Goal: Task Accomplishment & Management: Use online tool/utility

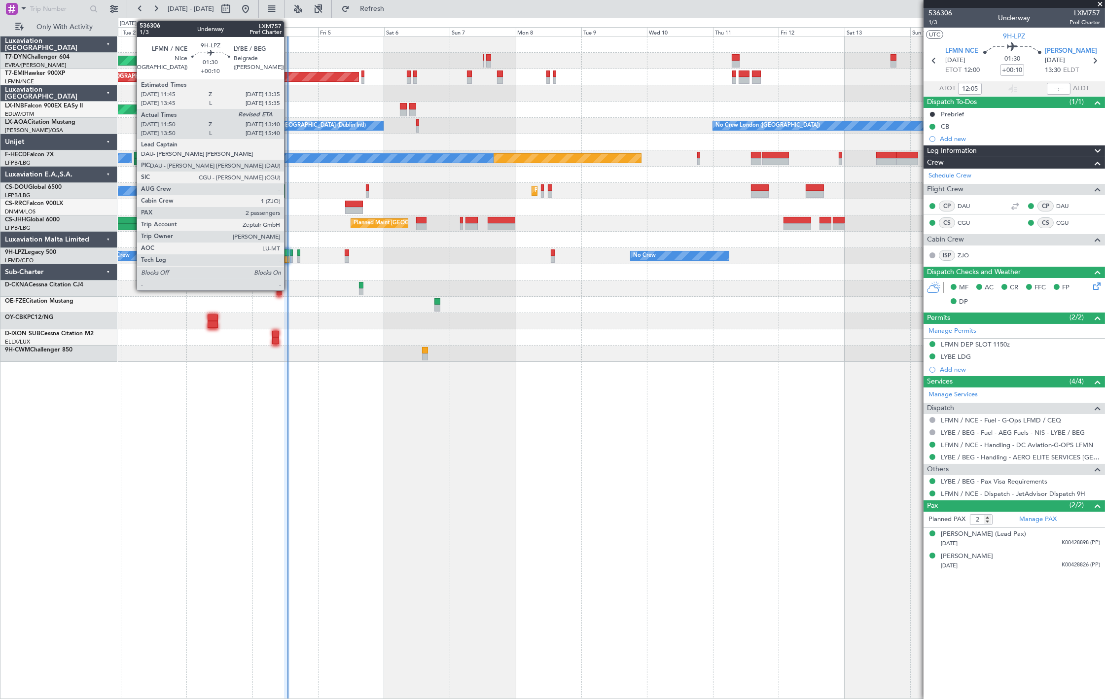
click at [289, 259] on div at bounding box center [287, 259] width 5 height 7
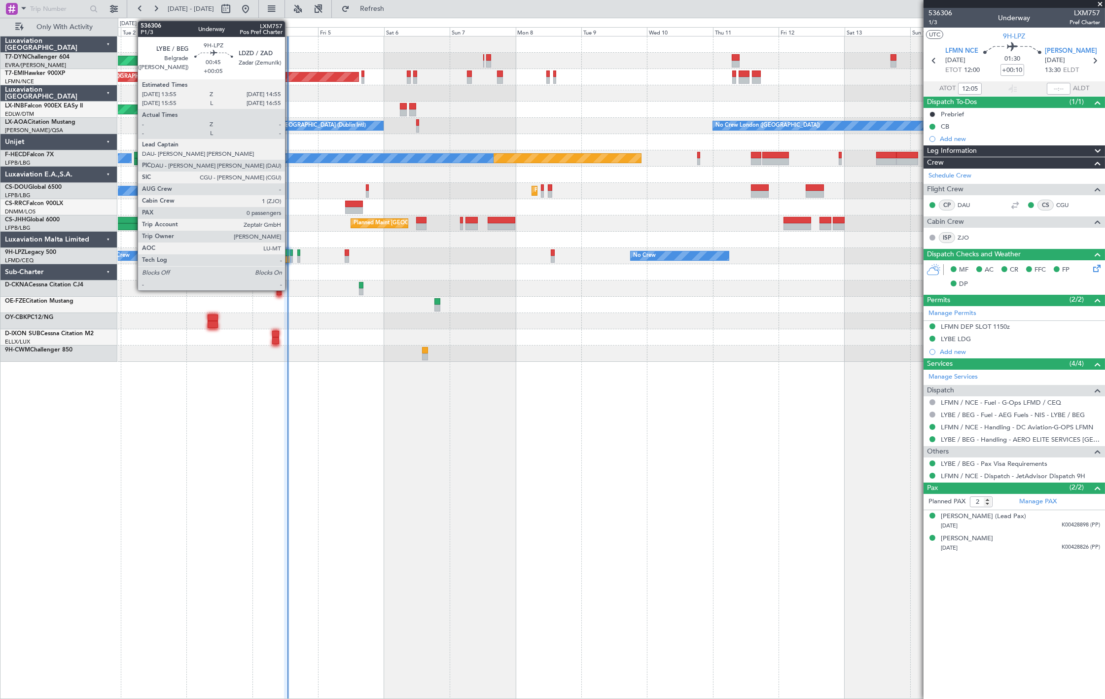
click at [290, 257] on div at bounding box center [291, 259] width 3 height 7
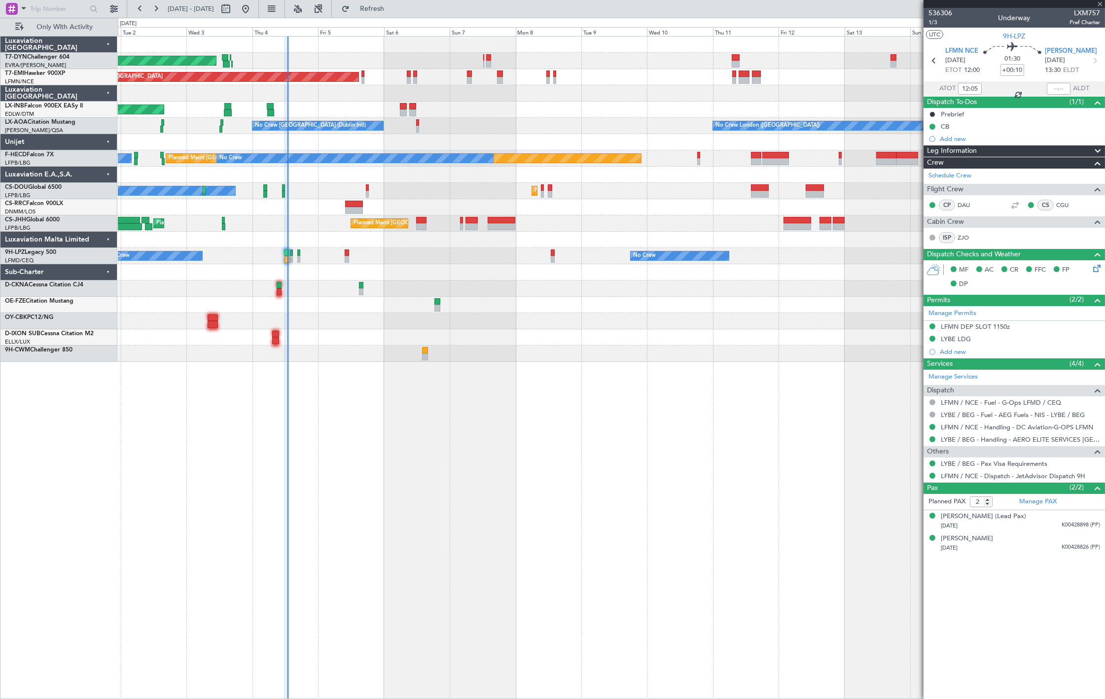
type input "+00:05"
type input "0"
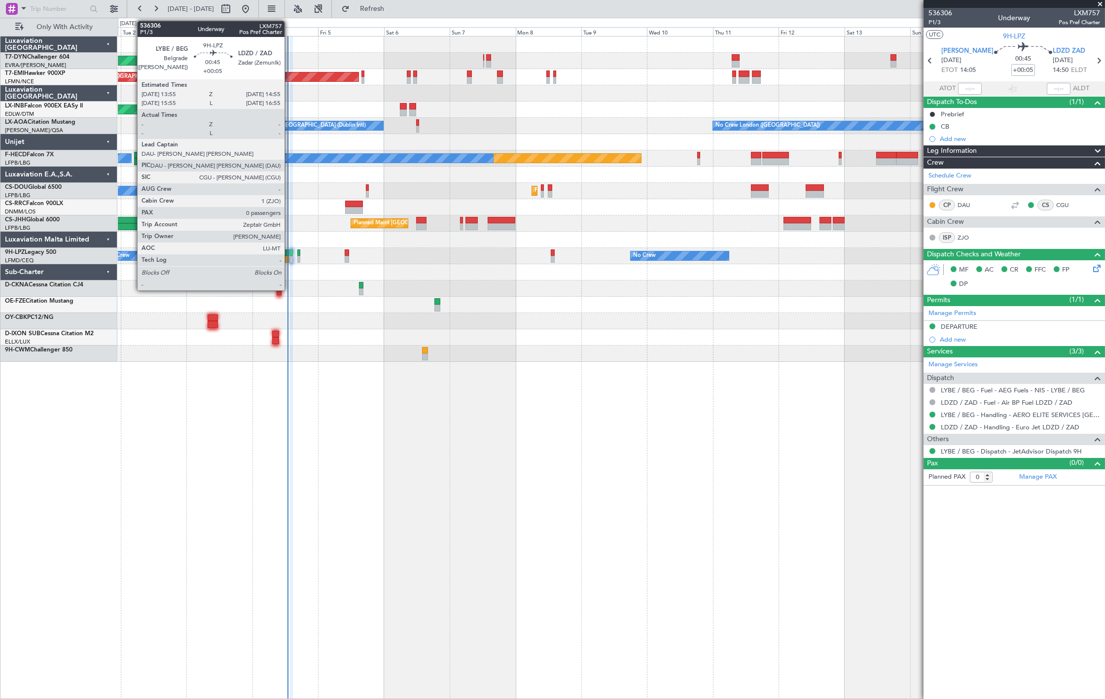
click at [290, 253] on div at bounding box center [291, 253] width 3 height 7
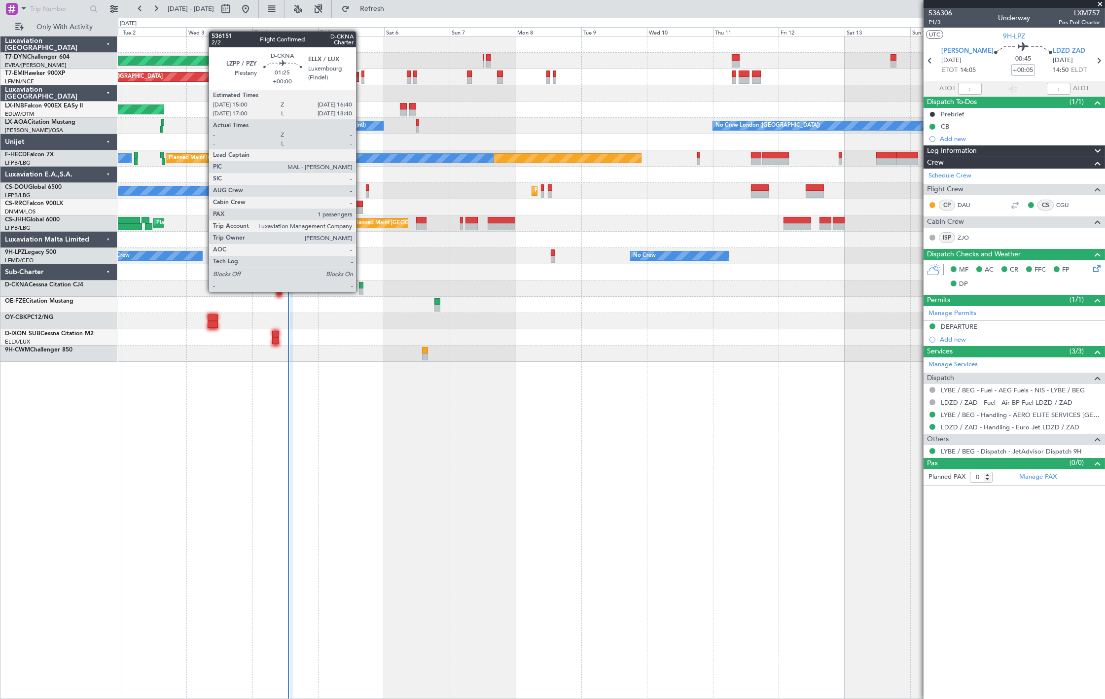
click at [361, 291] on div at bounding box center [361, 292] width 5 height 7
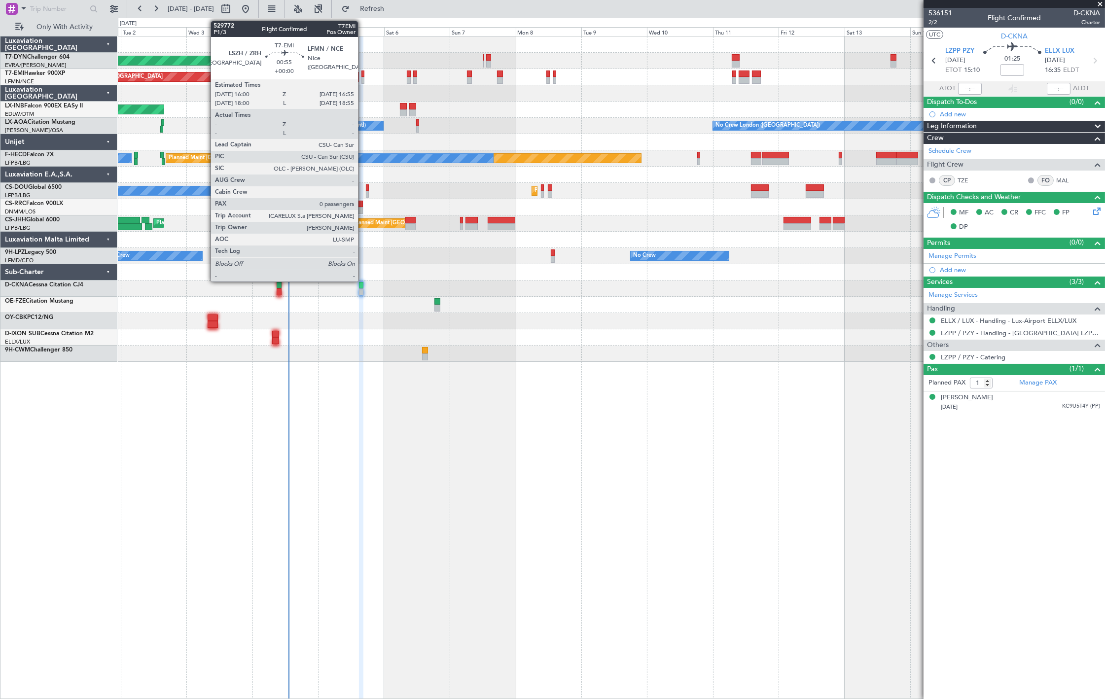
click at [363, 77] on div at bounding box center [363, 80] width 3 height 7
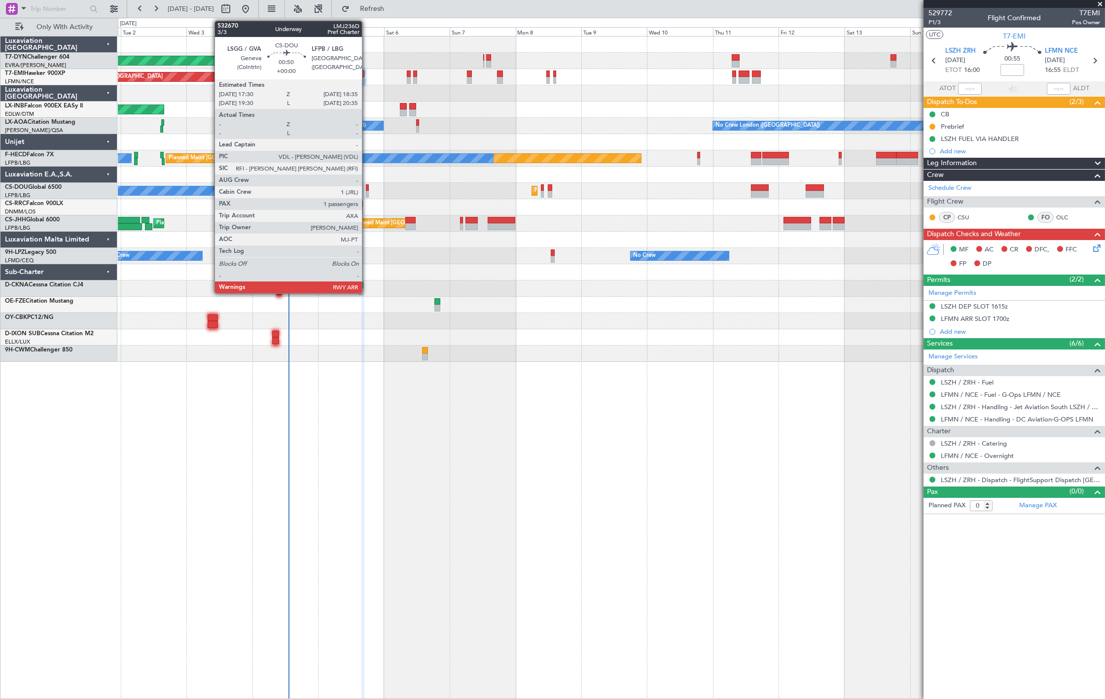
click at [367, 194] on div at bounding box center [367, 194] width 3 height 7
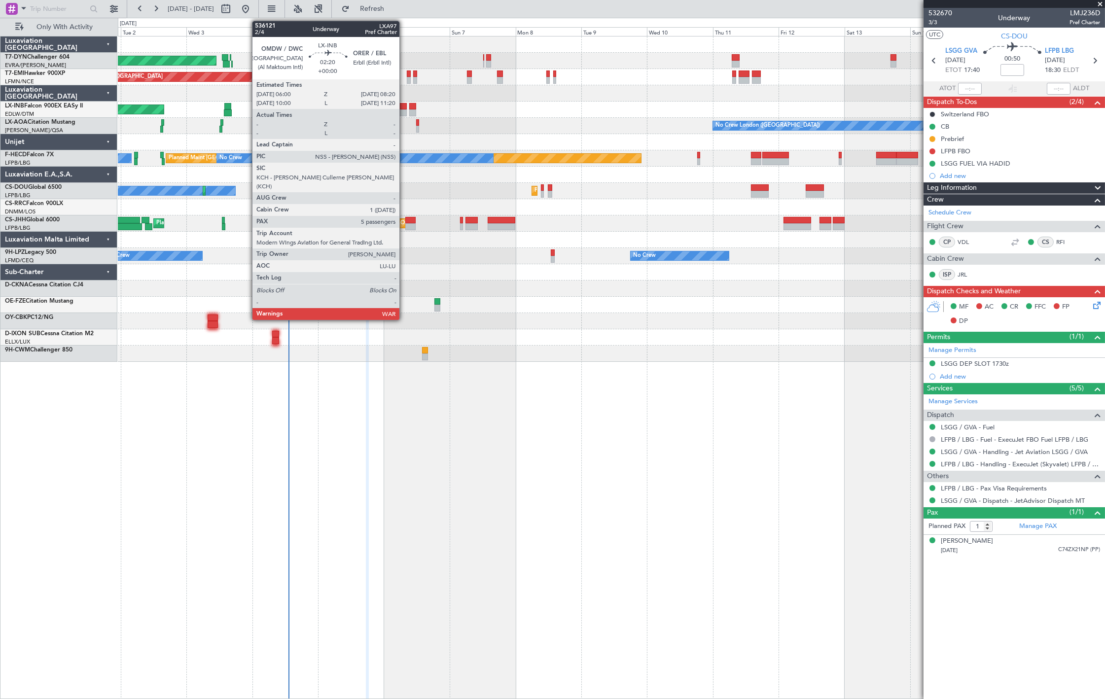
click at [403, 108] on div at bounding box center [403, 106] width 6 height 7
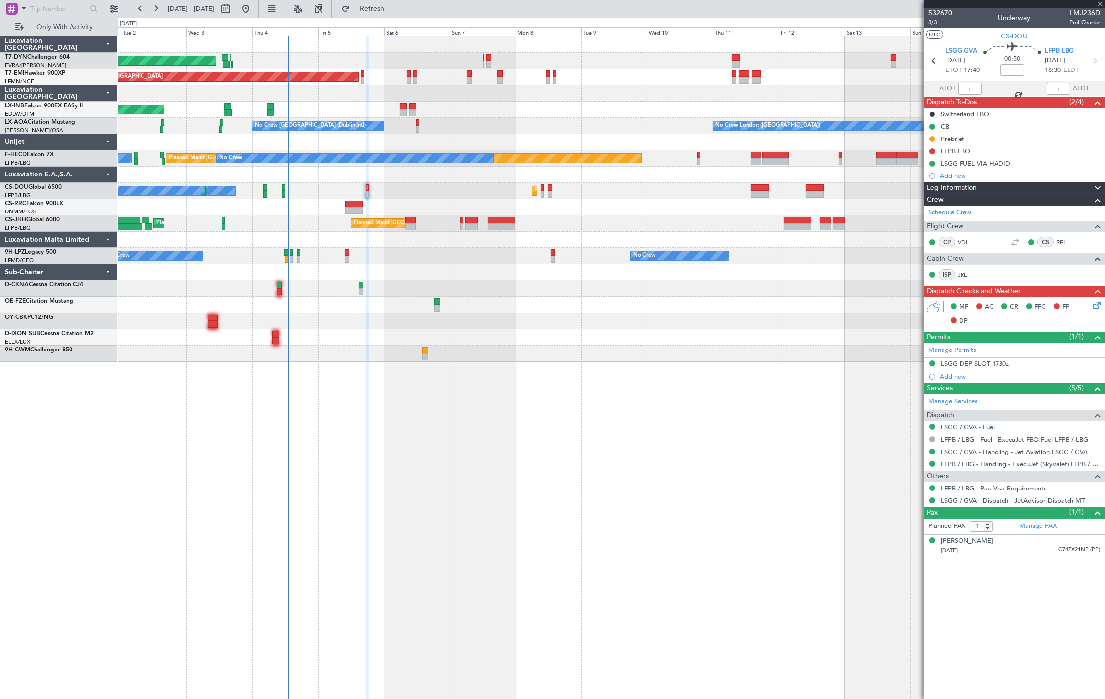
type input "5"
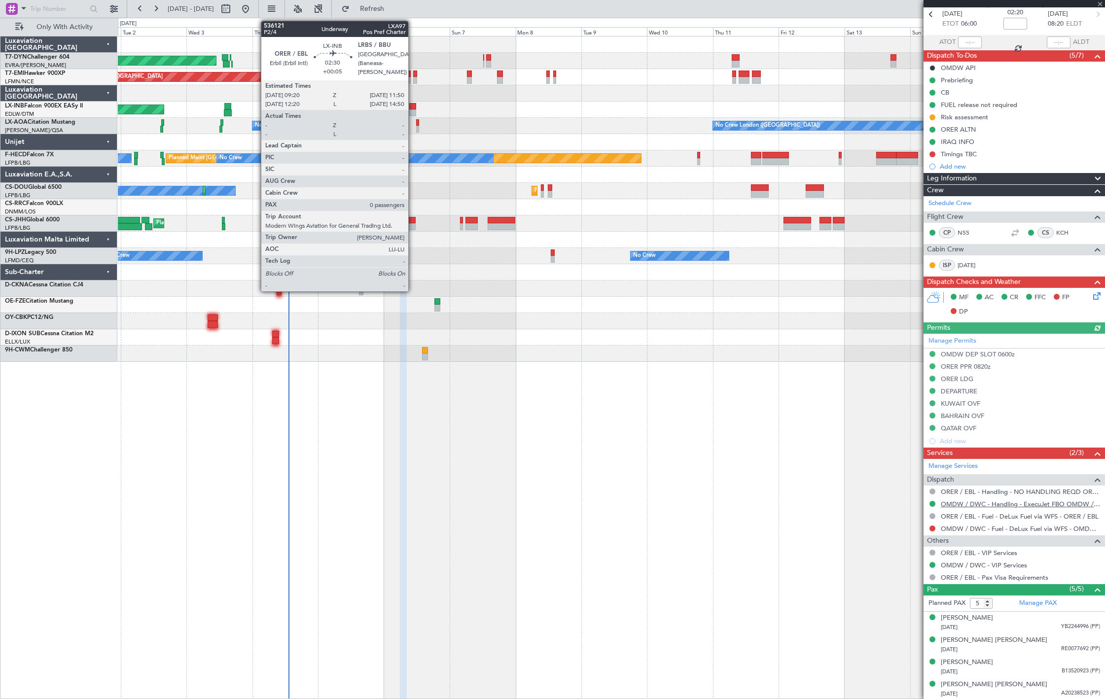
scroll to position [70, 0]
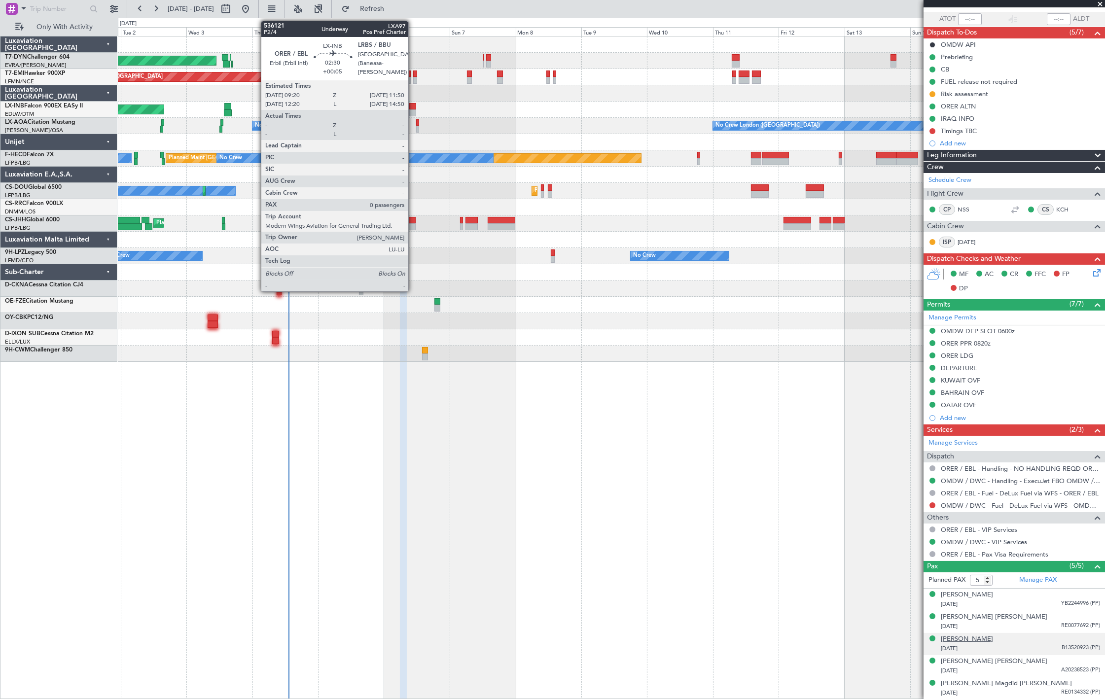
click at [993, 640] on div "[PERSON_NAME]" at bounding box center [967, 640] width 52 height 10
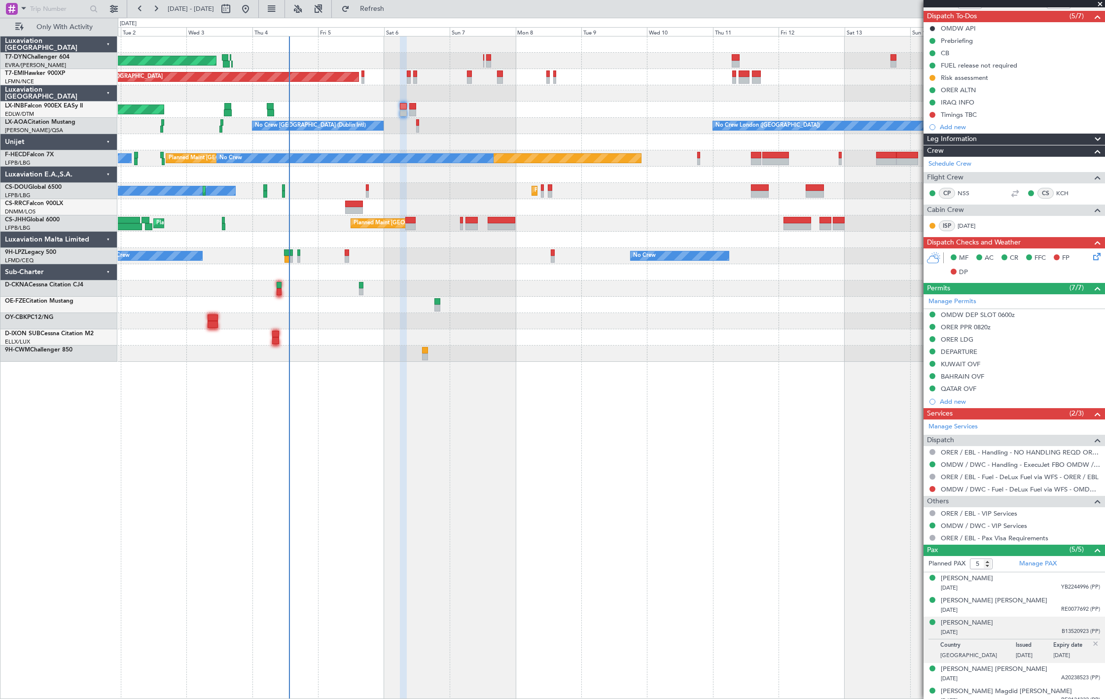
scroll to position [94, 0]
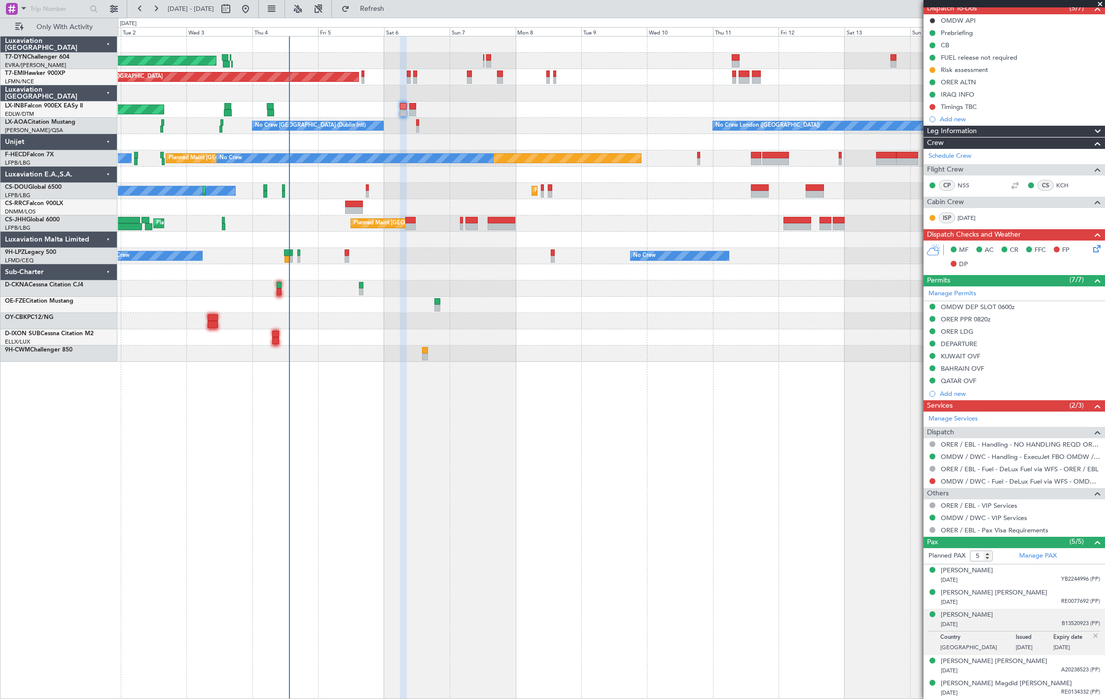
click at [218, 59] on div "AOG Maint Riga (Riga Intl)" at bounding box center [611, 61] width 987 height 16
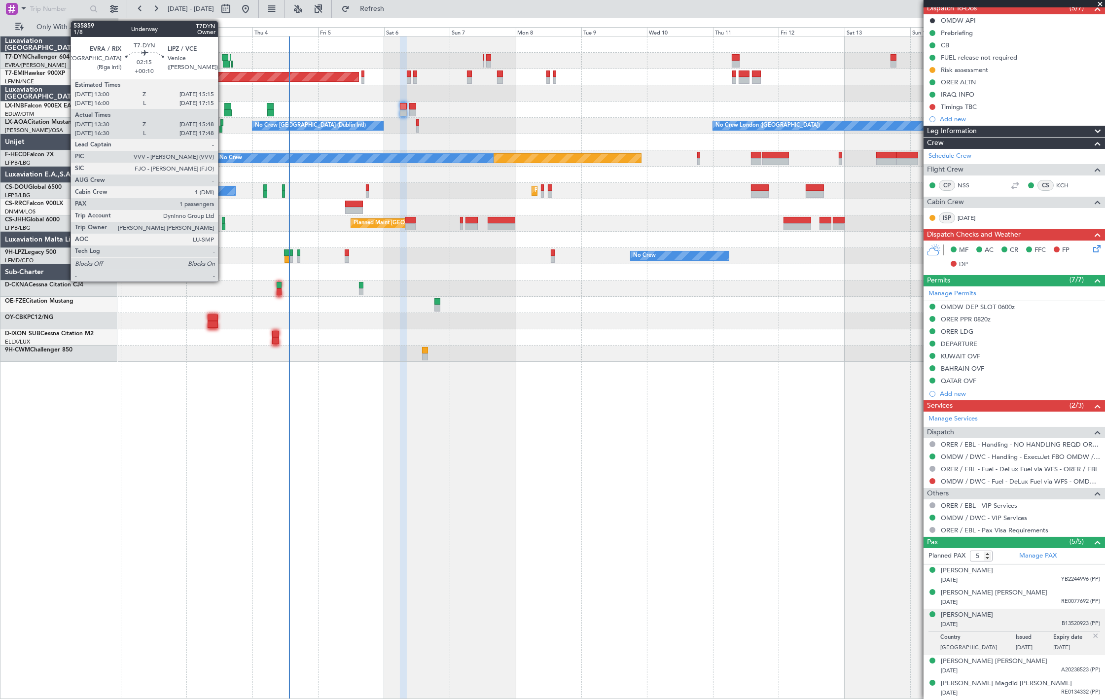
click at [223, 60] on div at bounding box center [225, 57] width 6 height 7
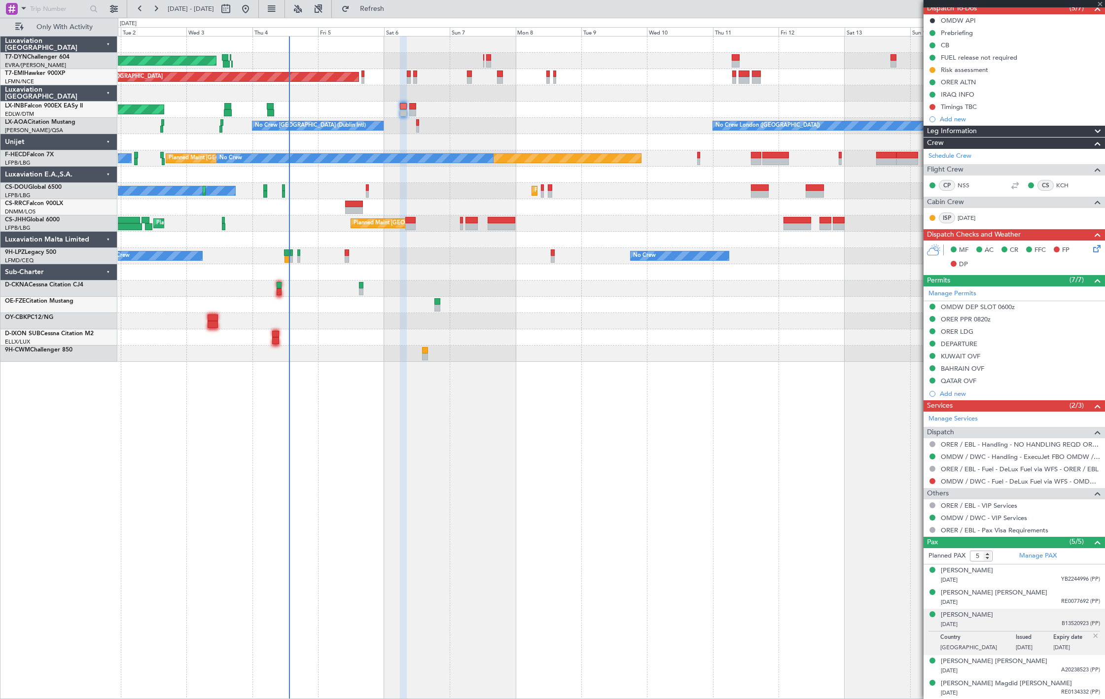
type input "+00:10"
type input "13:30"
type input "15:48"
type input "1"
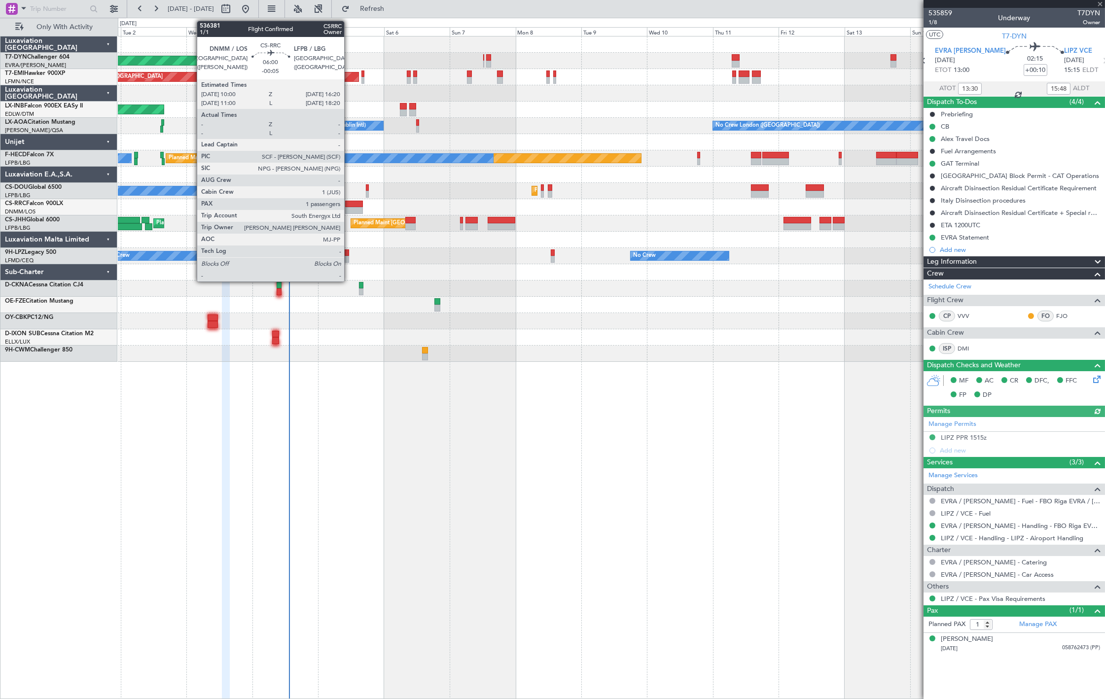
click at [351, 211] on div at bounding box center [354, 210] width 18 height 7
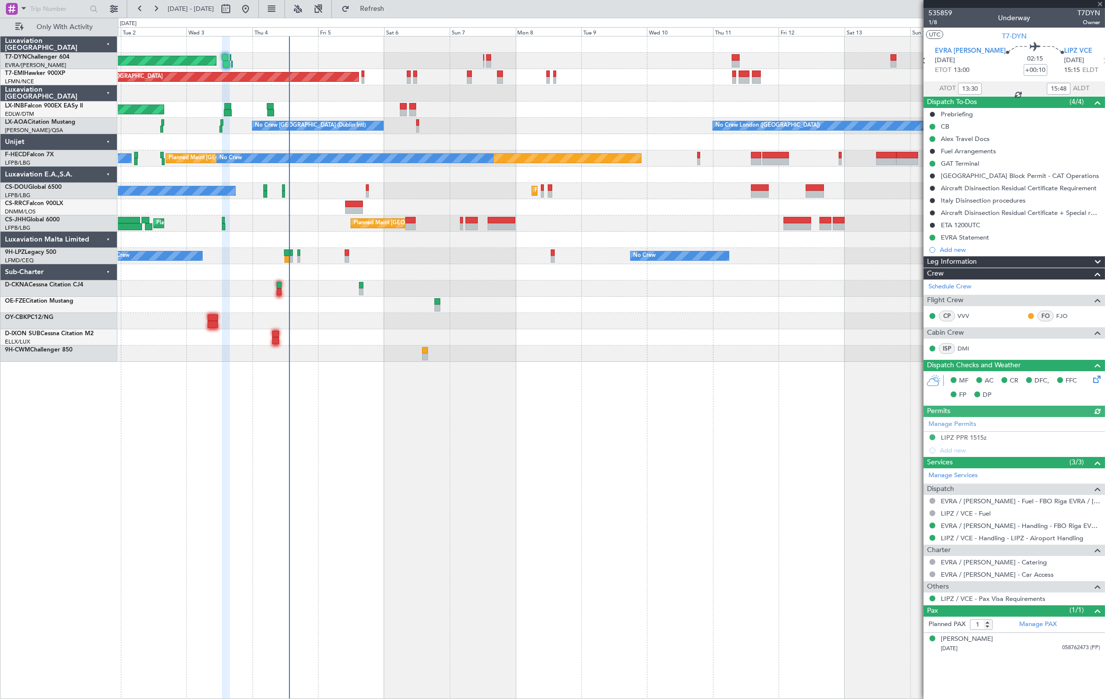
type input "-00:05"
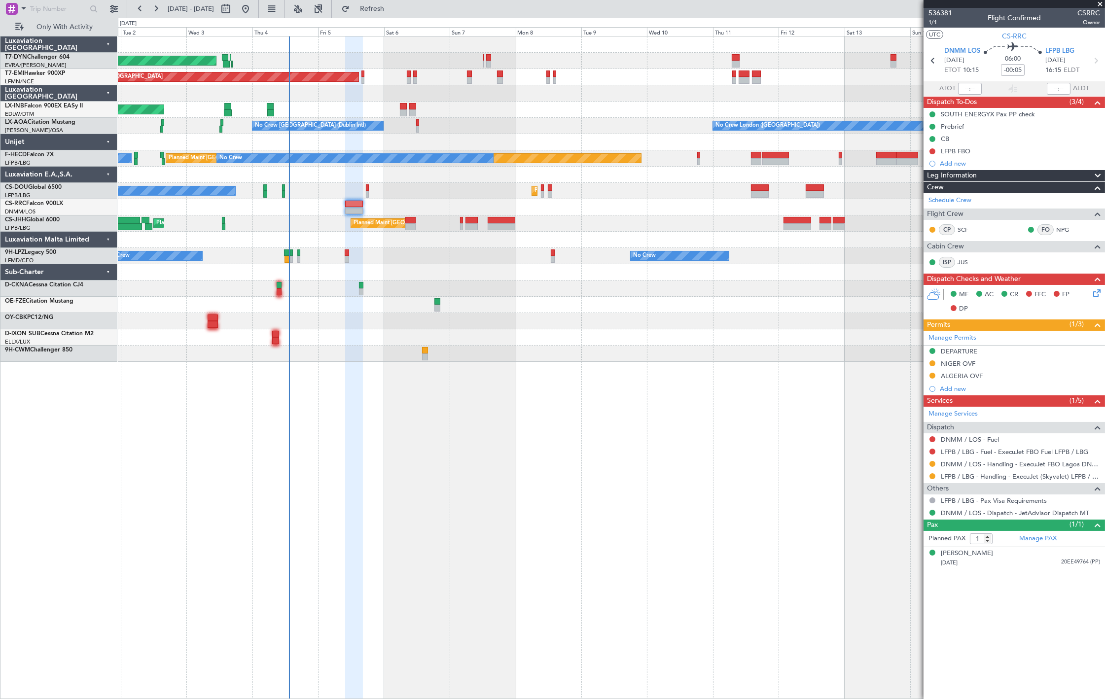
click at [683, 200] on div "AOG Maint Riga (Riga Intl) Planned Maint [GEOGRAPHIC_DATA] Unplanned Maint [GEO…" at bounding box center [611, 199] width 987 height 326
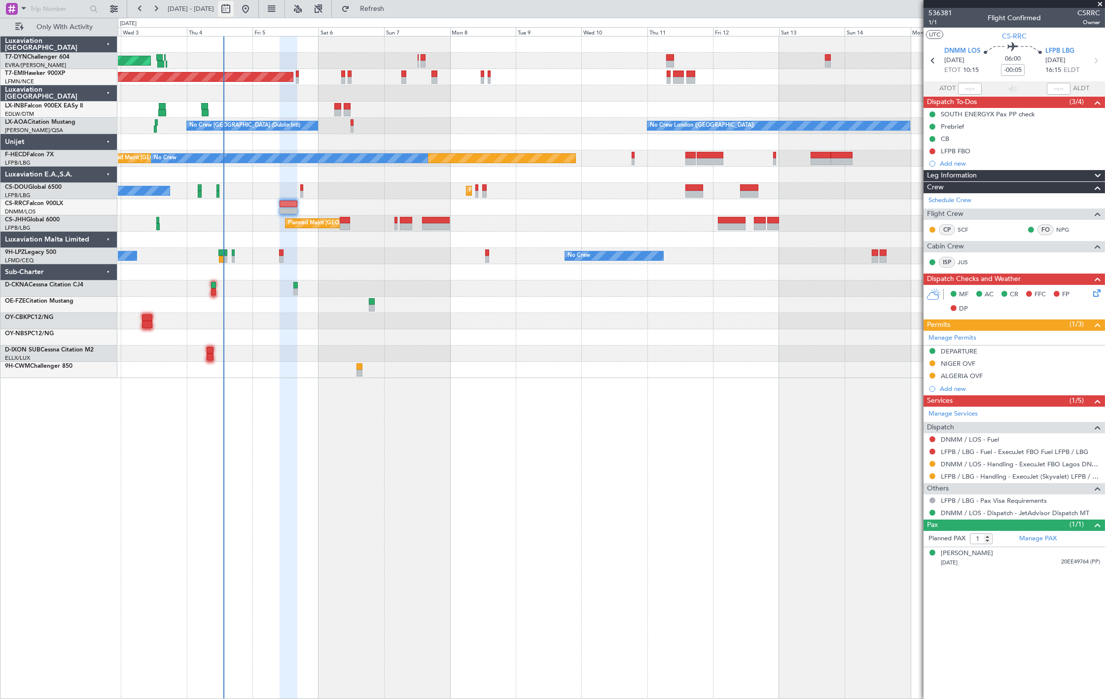
click at [234, 12] on button at bounding box center [226, 9] width 16 height 16
select select "9"
select select "2025"
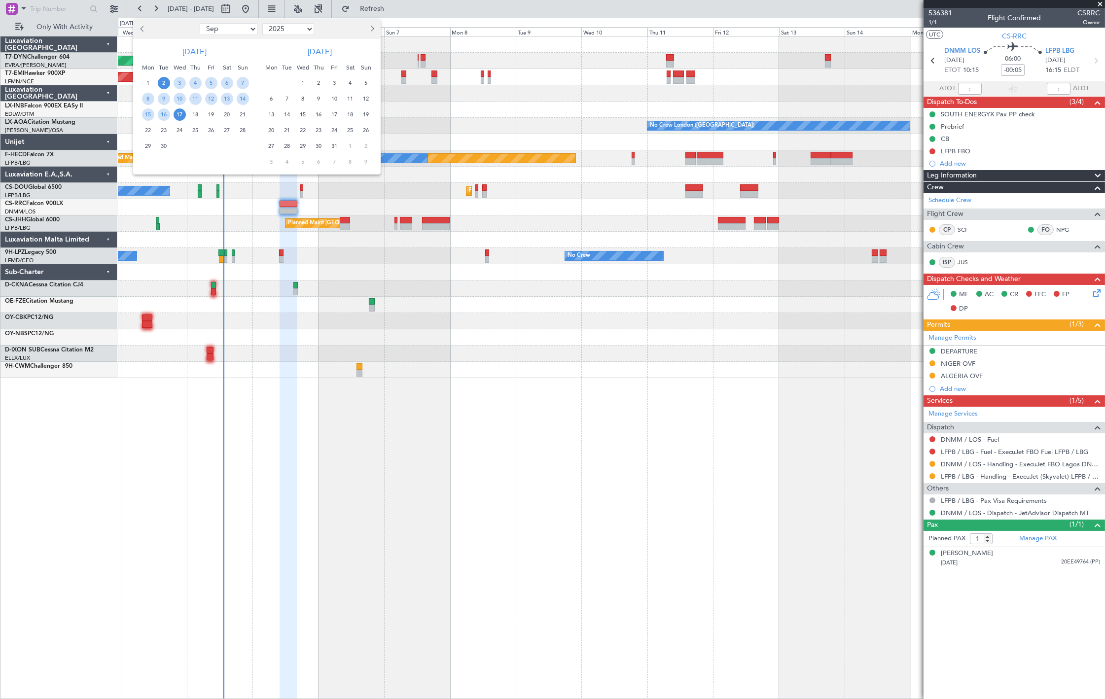
click at [244, 31] on select "Jan Feb Mar Apr May Jun [DATE] Aug Sep Oct Nov Dec" at bounding box center [229, 29] width 58 height 12
select select "11"
click at [200, 23] on select "Jan Feb Mar Apr May Jun [DATE] Aug Sep Oct Nov Dec" at bounding box center [229, 29] width 58 height 12
click at [146, 102] on span "3" at bounding box center [148, 99] width 12 height 12
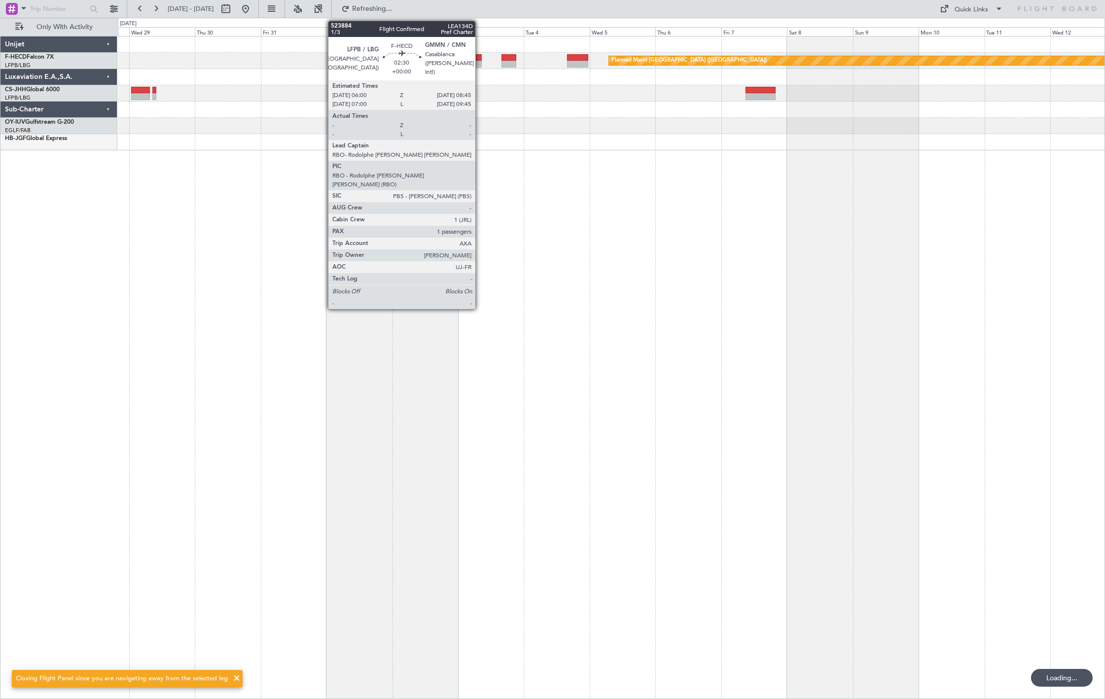
click at [480, 61] on div at bounding box center [478, 64] width 8 height 7
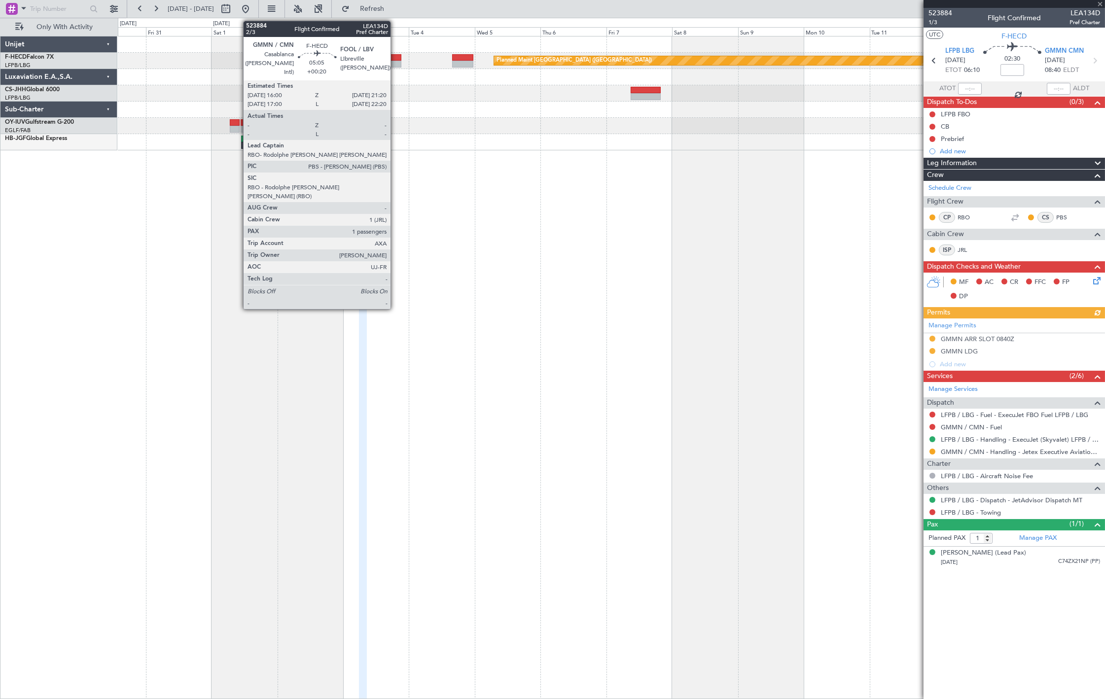
click at [391, 65] on div at bounding box center [394, 64] width 15 height 7
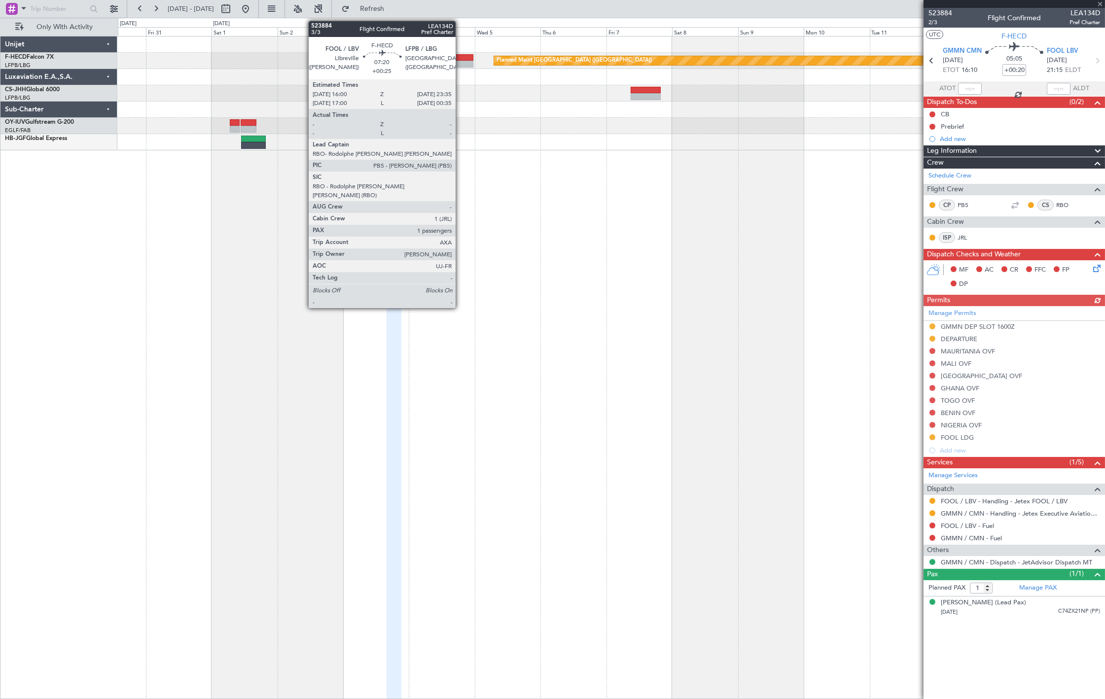
click at [461, 65] on div at bounding box center [462, 64] width 21 height 7
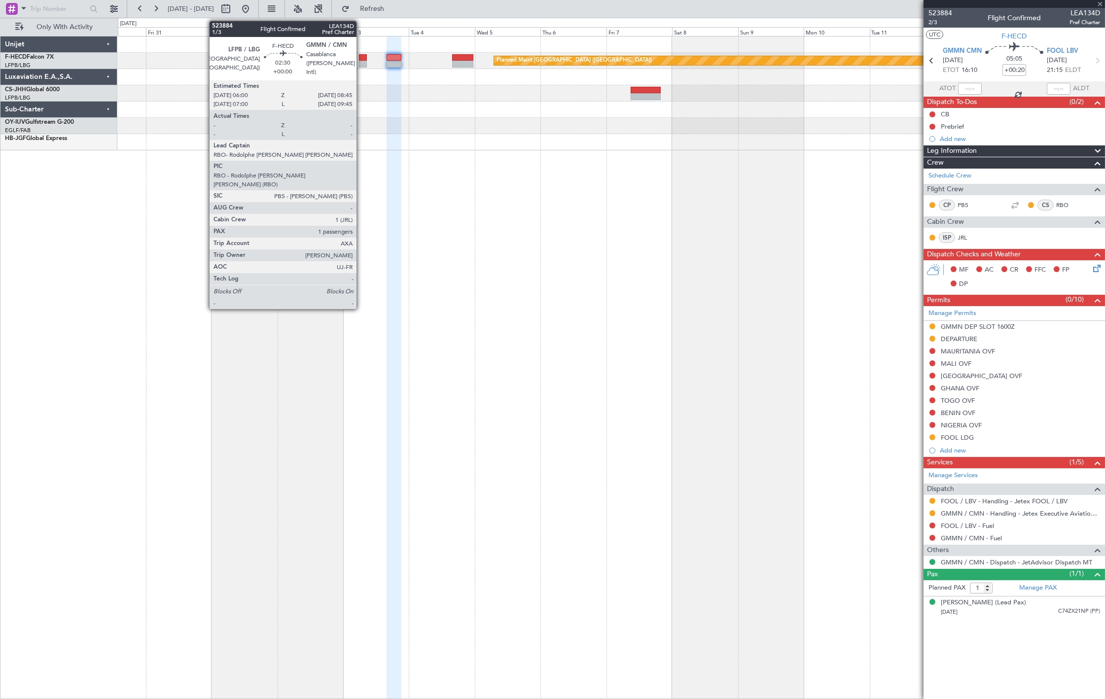
type input "+00:25"
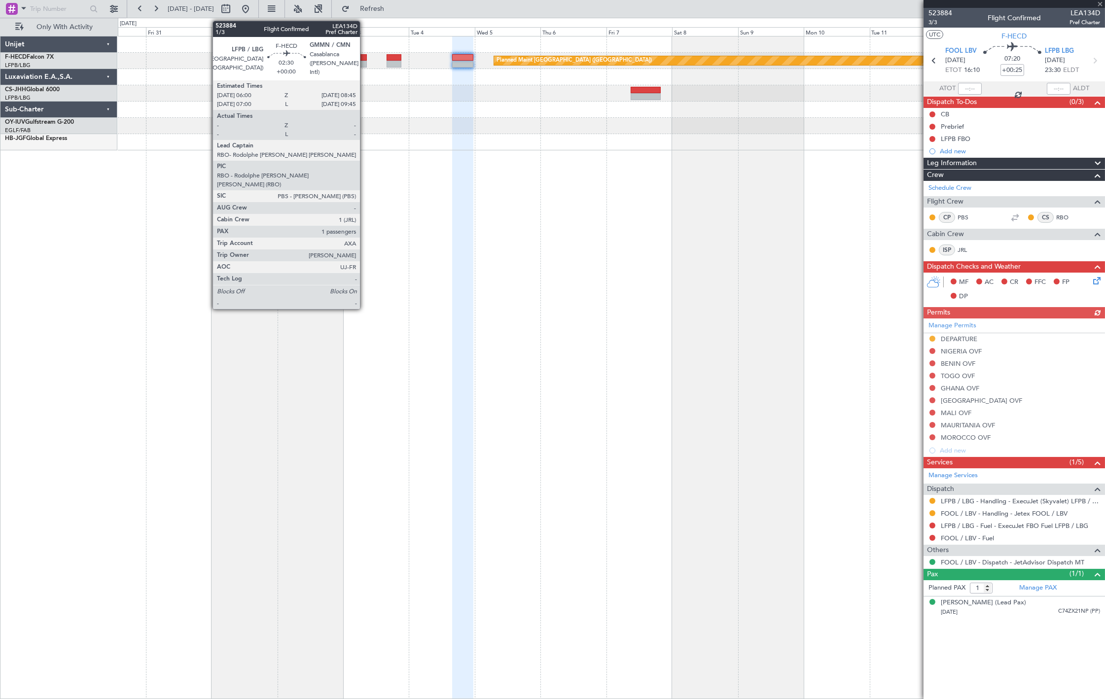
click at [365, 61] on div at bounding box center [363, 64] width 8 height 7
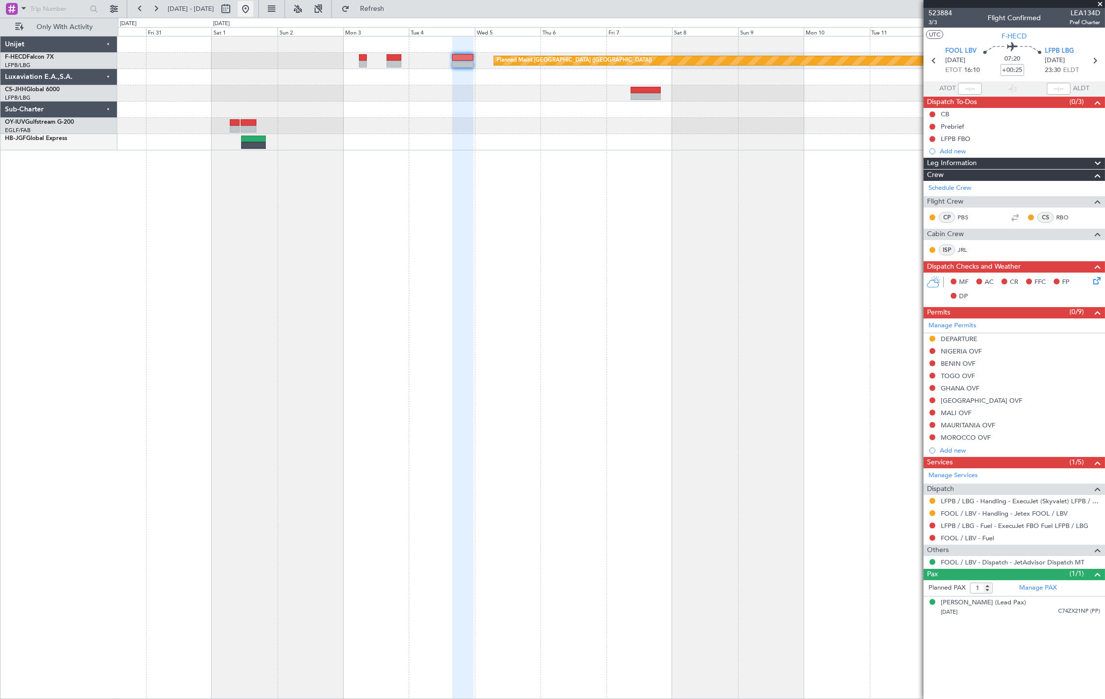
click at [254, 3] on button at bounding box center [246, 9] width 16 height 16
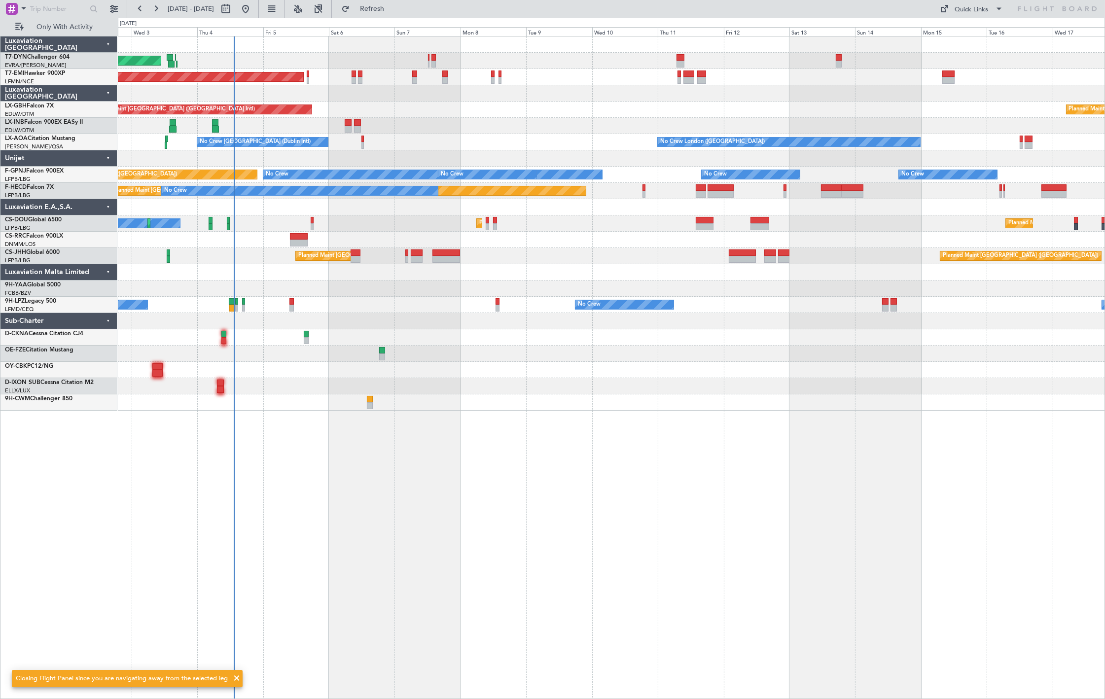
click at [298, 127] on div "AOG Maint Riga (Riga Intl) Planned Maint [GEOGRAPHIC_DATA] Planned Maint [GEOGR…" at bounding box center [611, 223] width 987 height 374
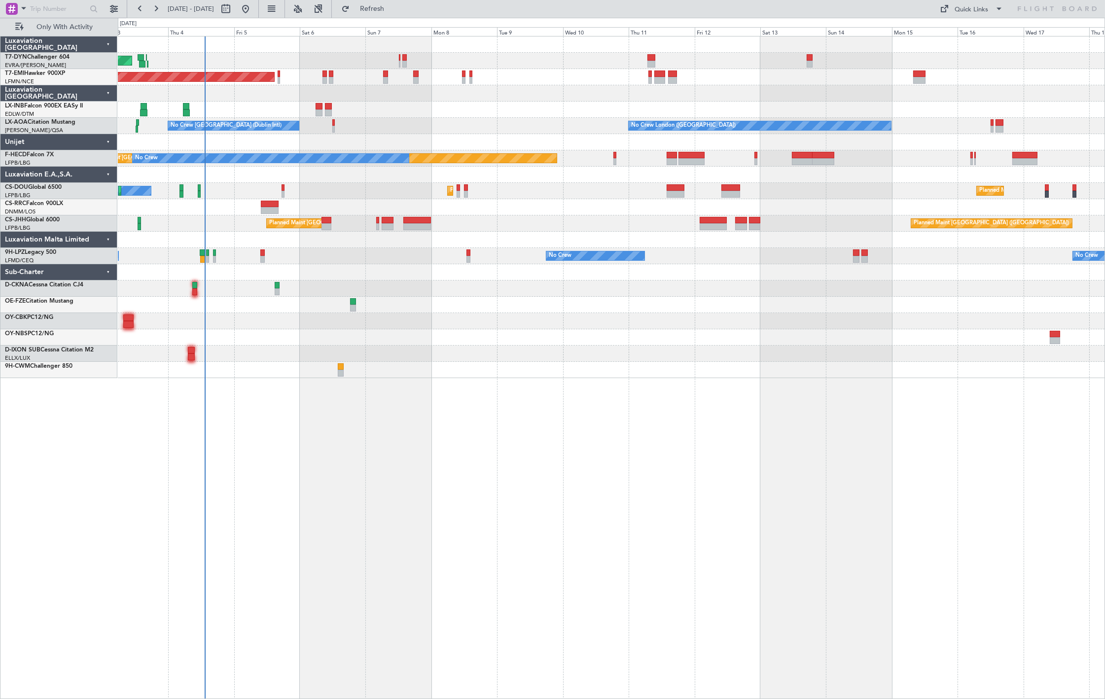
click at [368, 216] on div "AOG Maint Riga (Riga Intl) Planned Maint [GEOGRAPHIC_DATA] Unplanned Maint [GEO…" at bounding box center [611, 207] width 987 height 342
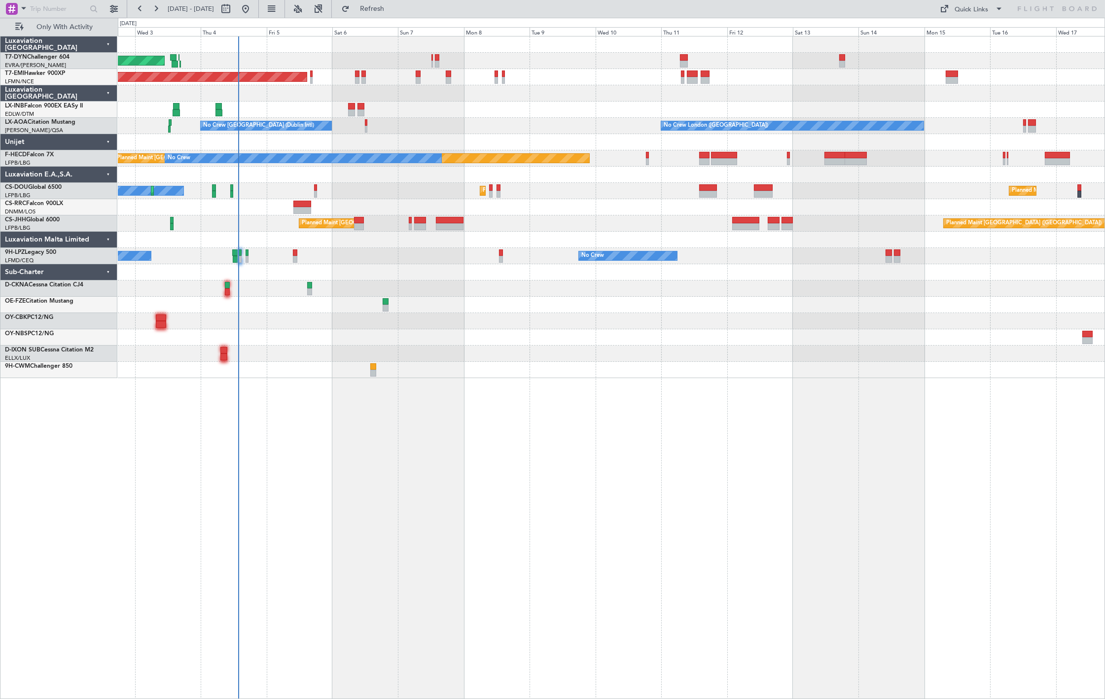
click at [410, 308] on div "AOG Maint Riga (Riga Intl) Planned Maint [GEOGRAPHIC_DATA] Unplanned Maint [GEO…" at bounding box center [611, 207] width 987 height 342
drag, startPoint x: 372, startPoint y: 7, endPoint x: 373, endPoint y: 15, distance: 8.0
click at [372, 8] on button "Refresh" at bounding box center [366, 9] width 59 height 16
click at [254, 14] on button at bounding box center [246, 9] width 16 height 16
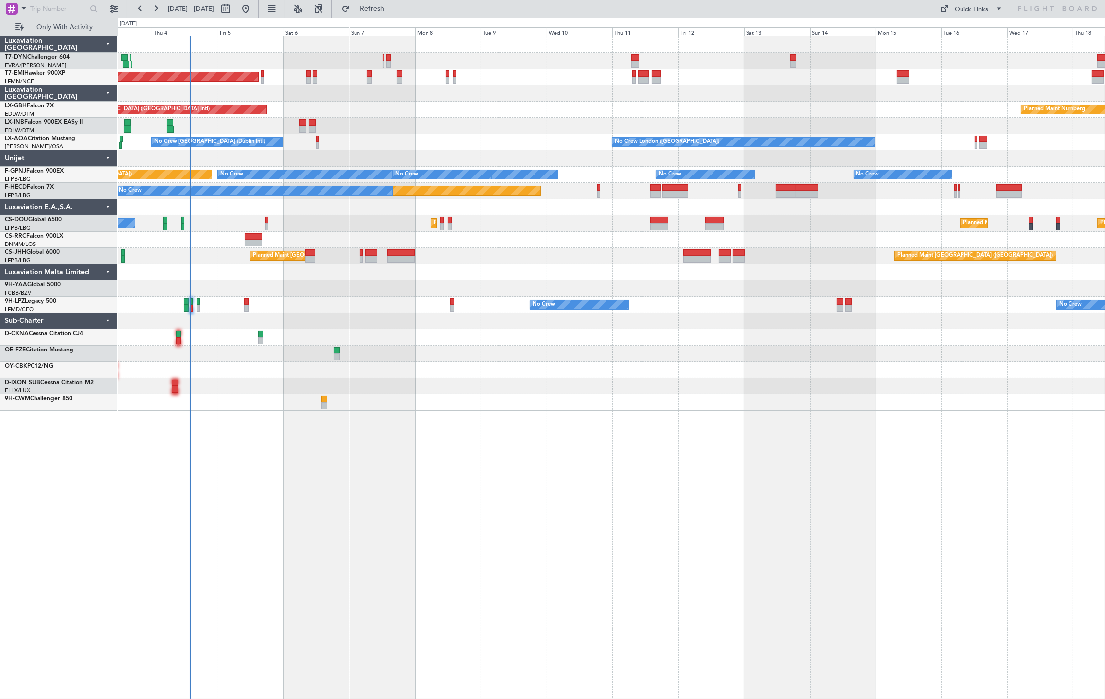
click at [294, 283] on div "AOG Maint Riga (Riga Intl) Planned Maint [GEOGRAPHIC_DATA] Planned Maint [GEOGR…" at bounding box center [611, 223] width 987 height 374
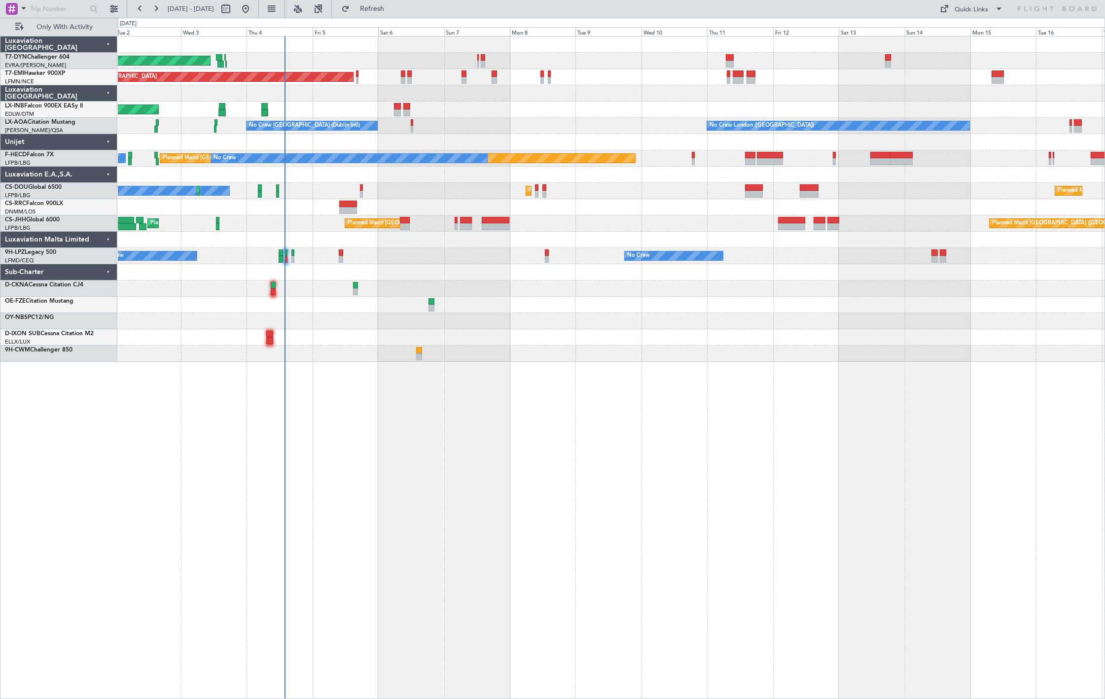
click at [455, 182] on div "AOG Maint Riga (Riga Intl) Planned Maint [GEOGRAPHIC_DATA] Unplanned Maint [GEO…" at bounding box center [611, 199] width 987 height 326
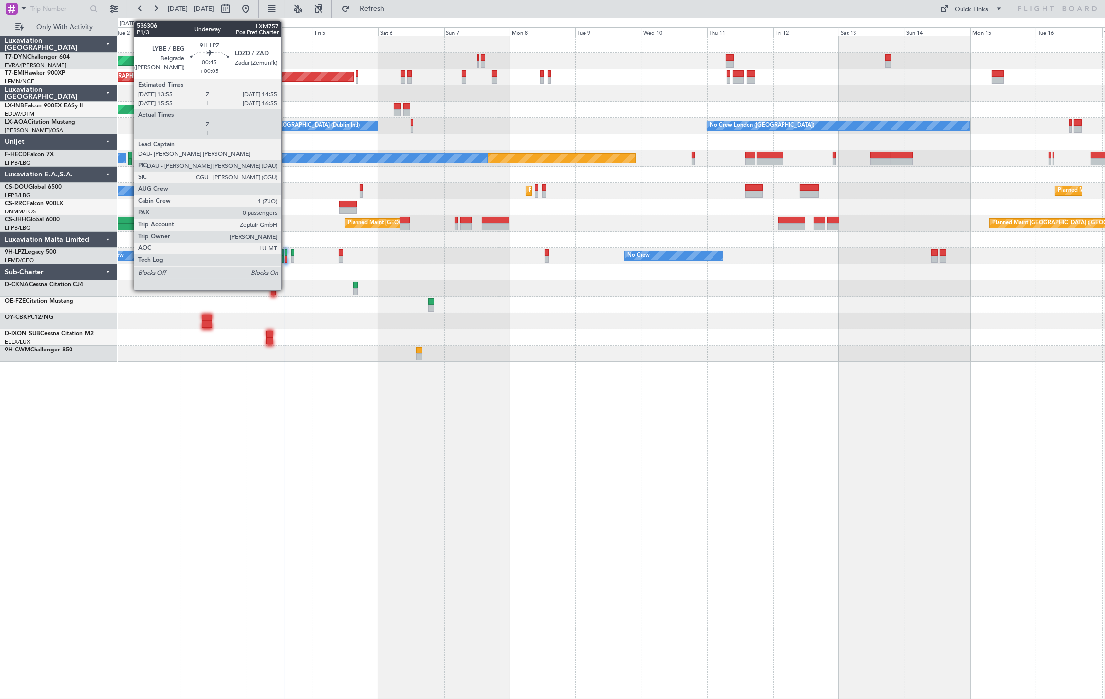
click at [286, 257] on div at bounding box center [286, 259] width 3 height 7
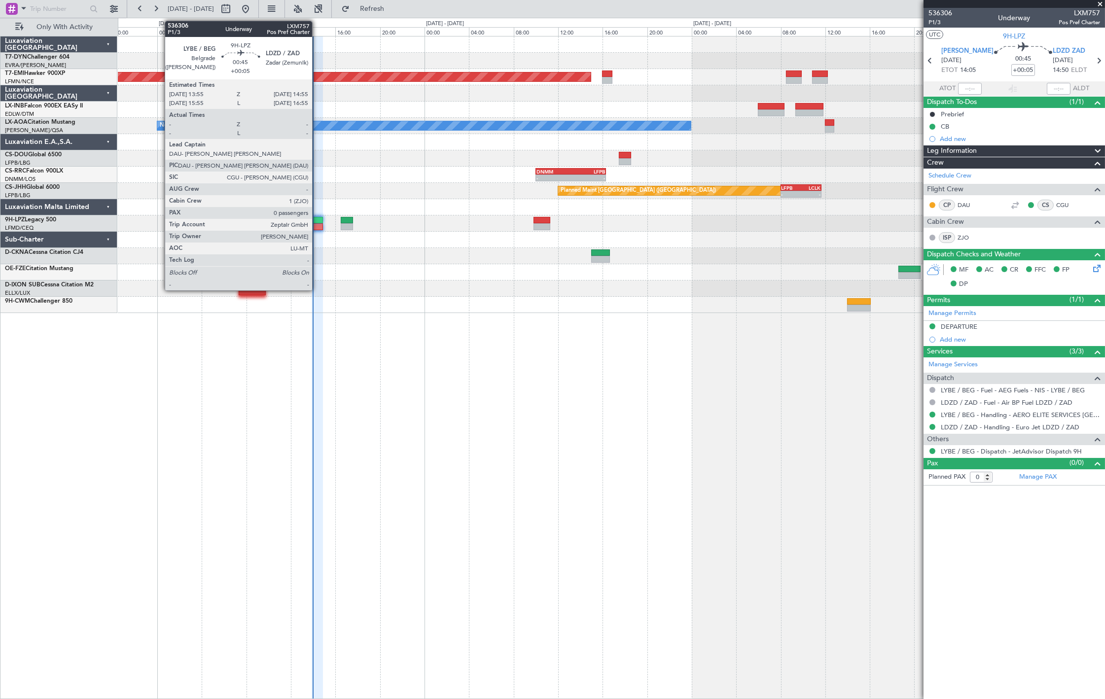
click at [313, 222] on div at bounding box center [317, 220] width 11 height 7
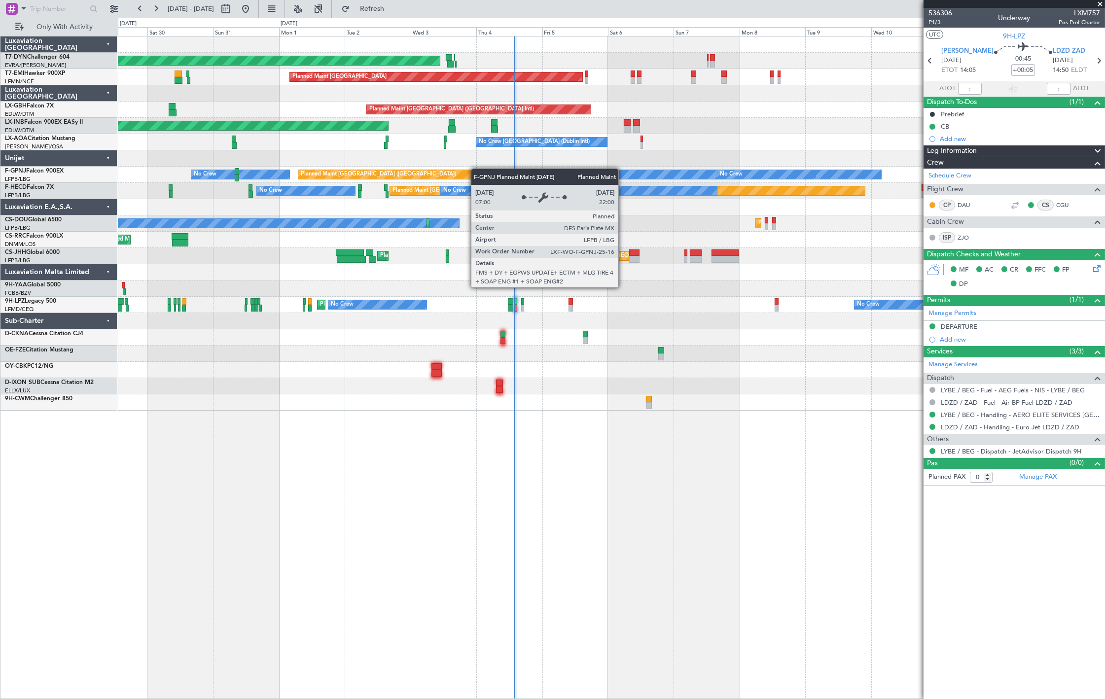
click at [442, 178] on div "AOG Maint Riga (Riga Intl) Planned Maint [GEOGRAPHIC_DATA] Planned Maint [GEOGR…" at bounding box center [611, 223] width 987 height 374
